Goal: Task Accomplishment & Management: Use online tool/utility

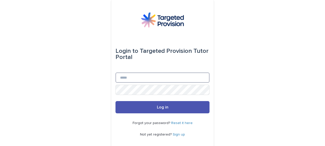
click at [140, 80] on input "Email" at bounding box center [163, 78] width 94 height 10
type input "**********"
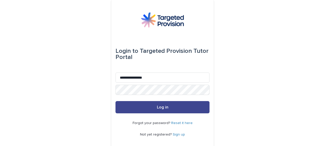
click at [162, 107] on span "Log in" at bounding box center [163, 107] width 12 height 4
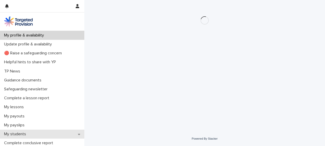
click at [10, 132] on p "My students" at bounding box center [16, 134] width 28 height 5
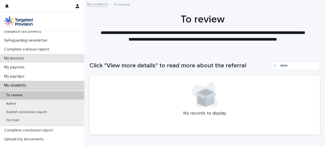
scroll to position [51, 0]
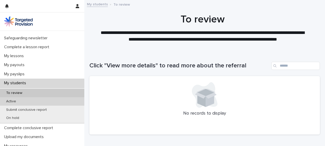
click at [24, 100] on div "Active" at bounding box center [42, 101] width 84 height 8
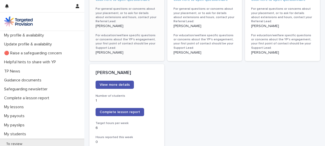
scroll to position [409, 0]
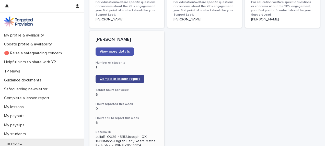
click at [112, 77] on span "Complete lesson report" at bounding box center [120, 79] width 40 height 4
